Goal: Transaction & Acquisition: Purchase product/service

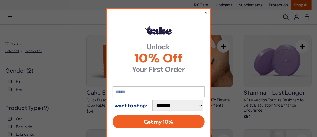
click at [25, 126] on div "**********" at bounding box center [158, 68] width 317 height 137
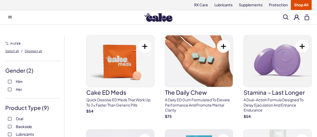
click at [25, 126] on span "Backside" at bounding box center [24, 126] width 16 height 7
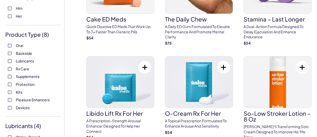
scroll to position [93, 0]
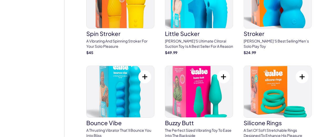
scroll to position [1481, 0]
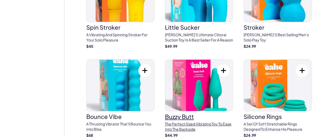
click at [204, 84] on img at bounding box center [199, 86] width 68 height 52
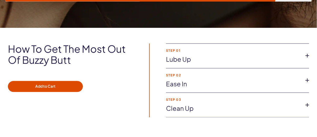
scroll to position [413, 0]
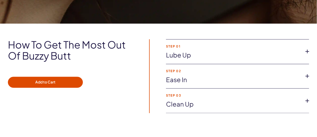
click at [213, 76] on link "Ease in" at bounding box center [233, 80] width 135 height 9
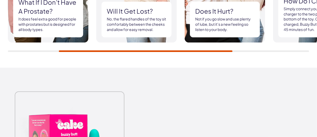
scroll to position [706, 0]
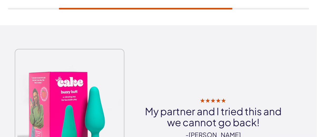
click at [315, 47] on div "$44.99 My partner and I tried this and we cannot go back! -[PERSON_NAME]" at bounding box center [158, 115] width 317 height 148
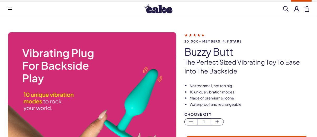
scroll to position [0, 0]
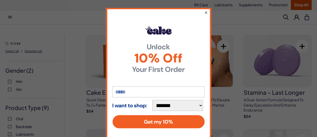
click at [204, 12] on button "×" at bounding box center [205, 12] width 3 height 6
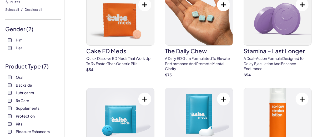
scroll to position [48, 0]
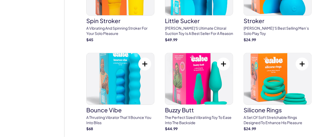
scroll to position [1494, 0]
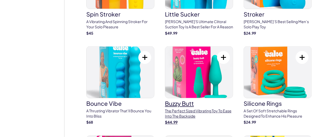
click at [193, 76] on img at bounding box center [199, 73] width 68 height 52
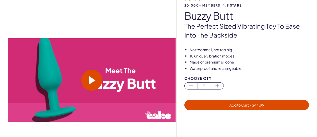
scroll to position [53, 0]
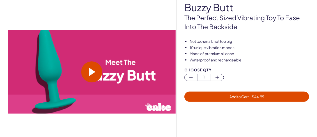
click at [90, 73] on span at bounding box center [92, 72] width 6 height 8
click at [309, 18] on p "The perfect sized vibrating toy to ease into the backside" at bounding box center [246, 22] width 125 height 18
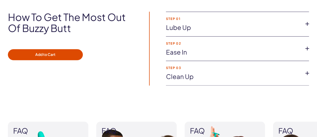
scroll to position [445, 0]
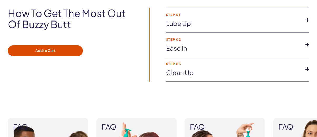
click at [181, 21] on link "Lube up" at bounding box center [233, 23] width 135 height 9
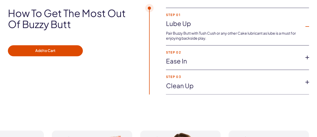
click at [175, 59] on link "Ease in" at bounding box center [233, 61] width 135 height 9
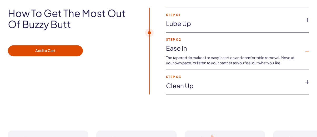
click at [171, 84] on link "Clean up" at bounding box center [233, 85] width 135 height 9
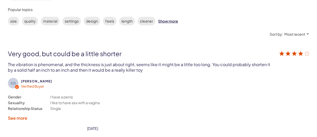
scroll to position [997, 0]
